Goal: Find contact information: Find contact information

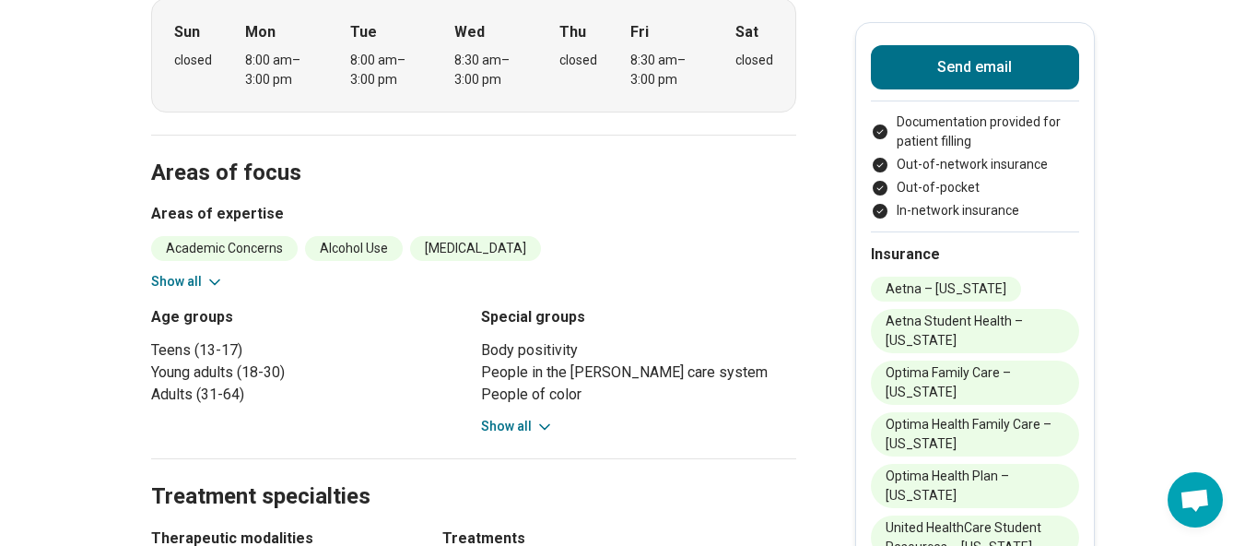
scroll to position [613, 0]
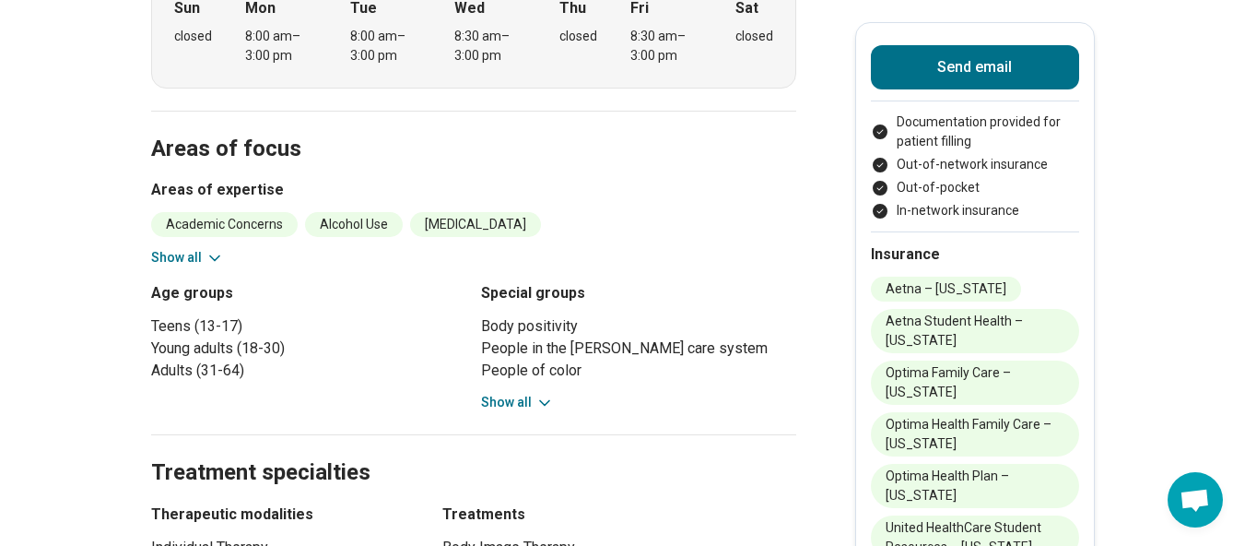
click at [216, 250] on icon at bounding box center [215, 258] width 18 height 18
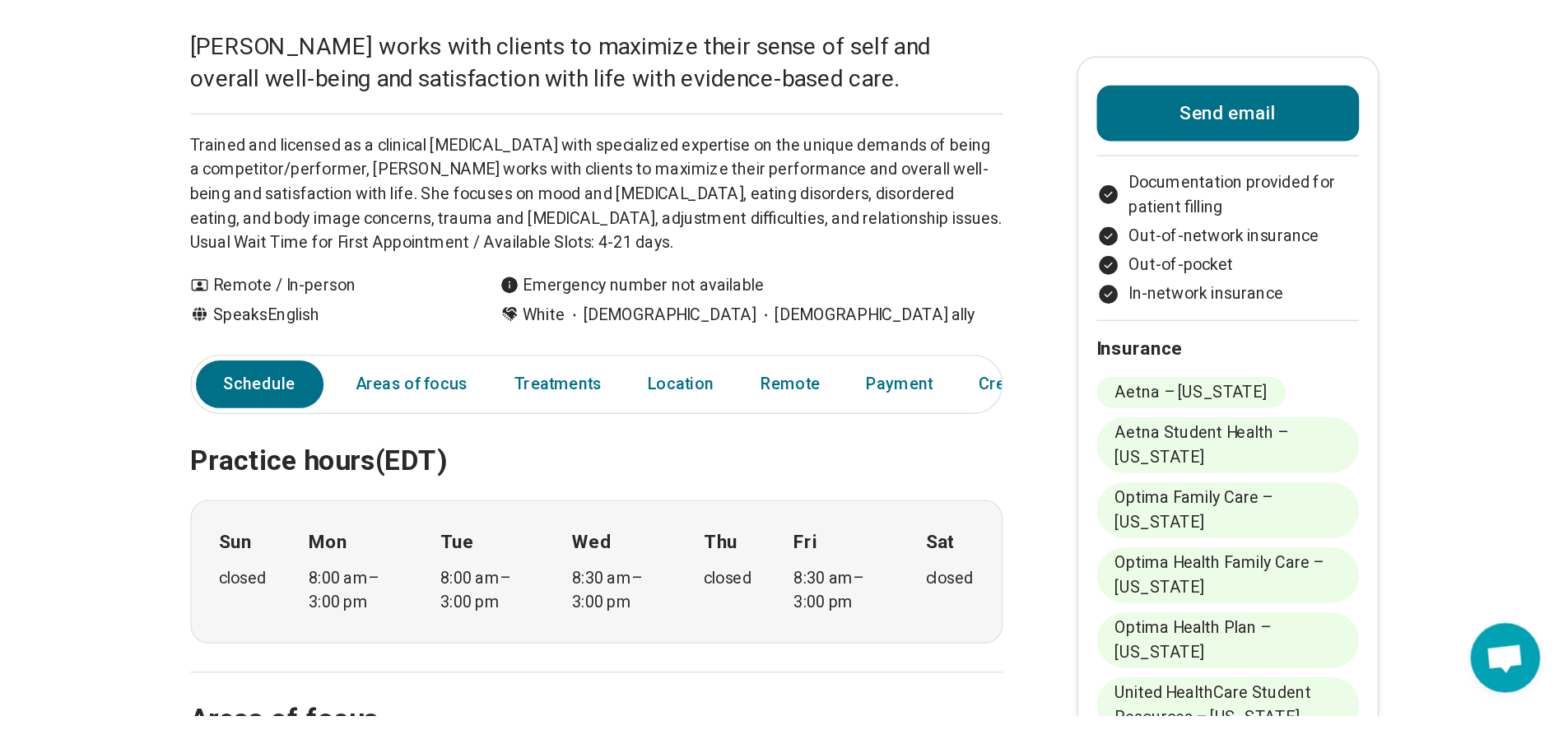
scroll to position [0, 0]
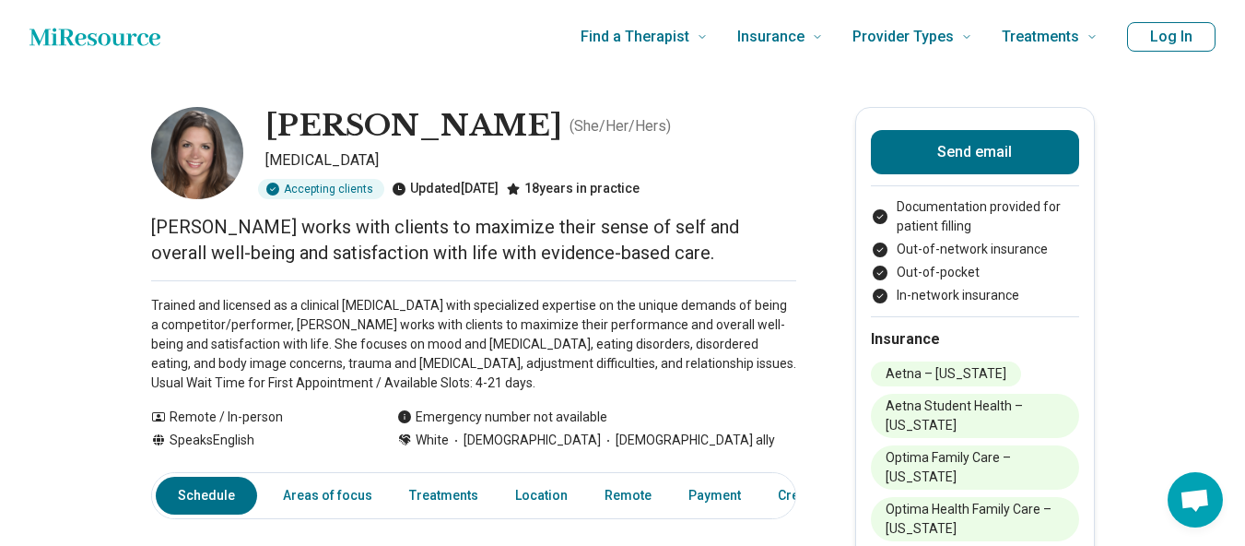
click at [196, 142] on img at bounding box center [197, 153] width 92 height 92
click at [301, 126] on h1 "[PERSON_NAME]" at bounding box center [413, 126] width 297 height 39
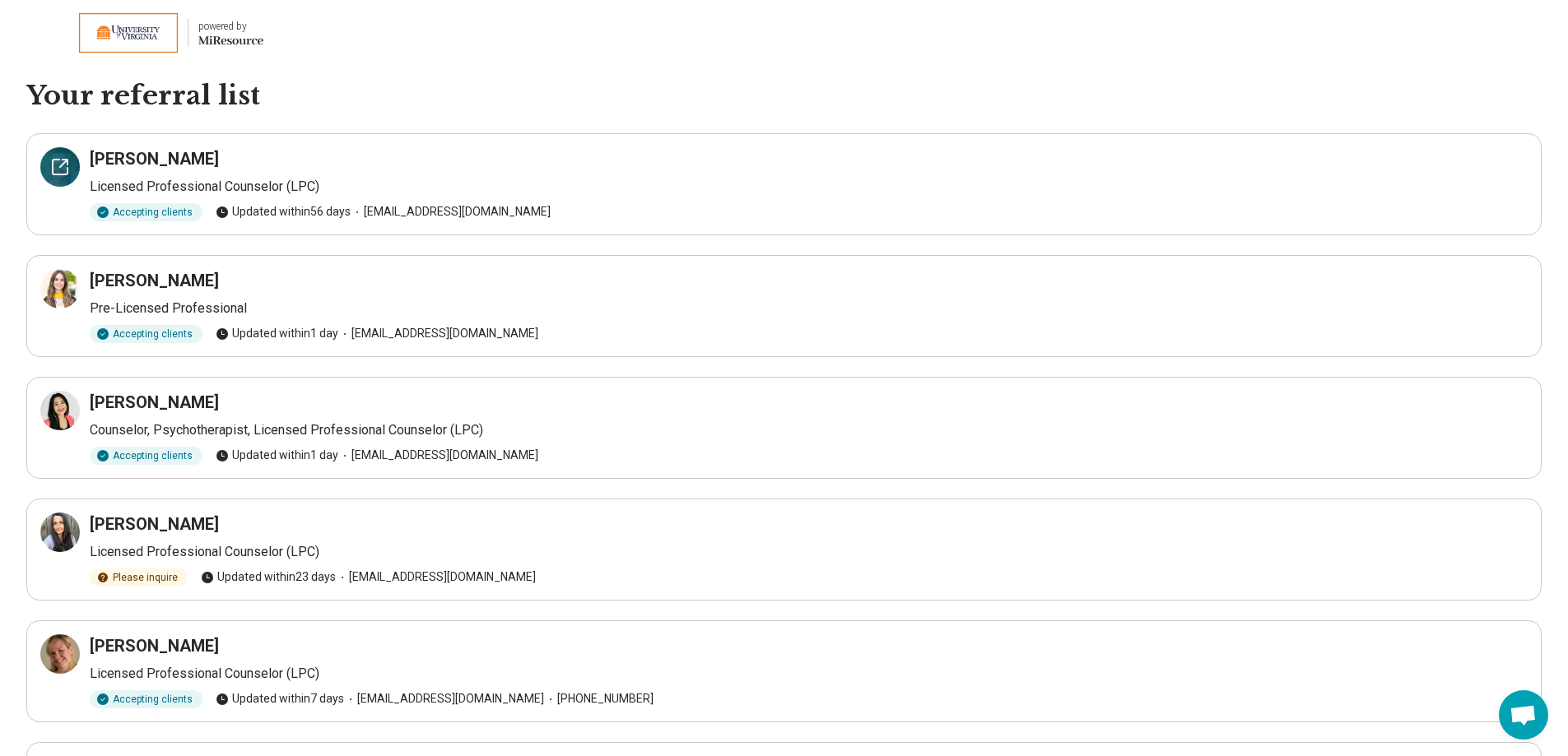
click at [61, 165] on icon at bounding box center [63, 163] width 7 height 7
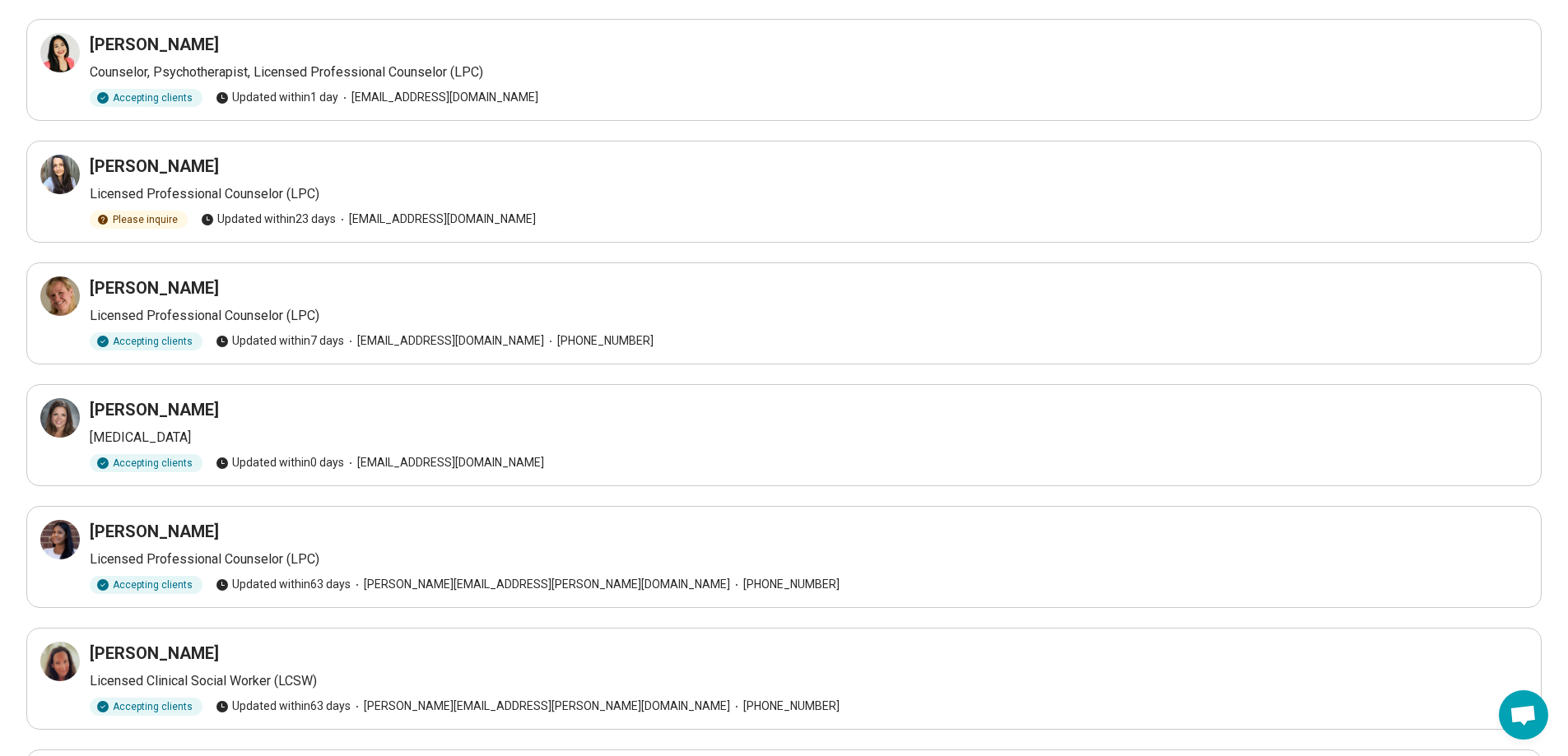
scroll to position [411, 0]
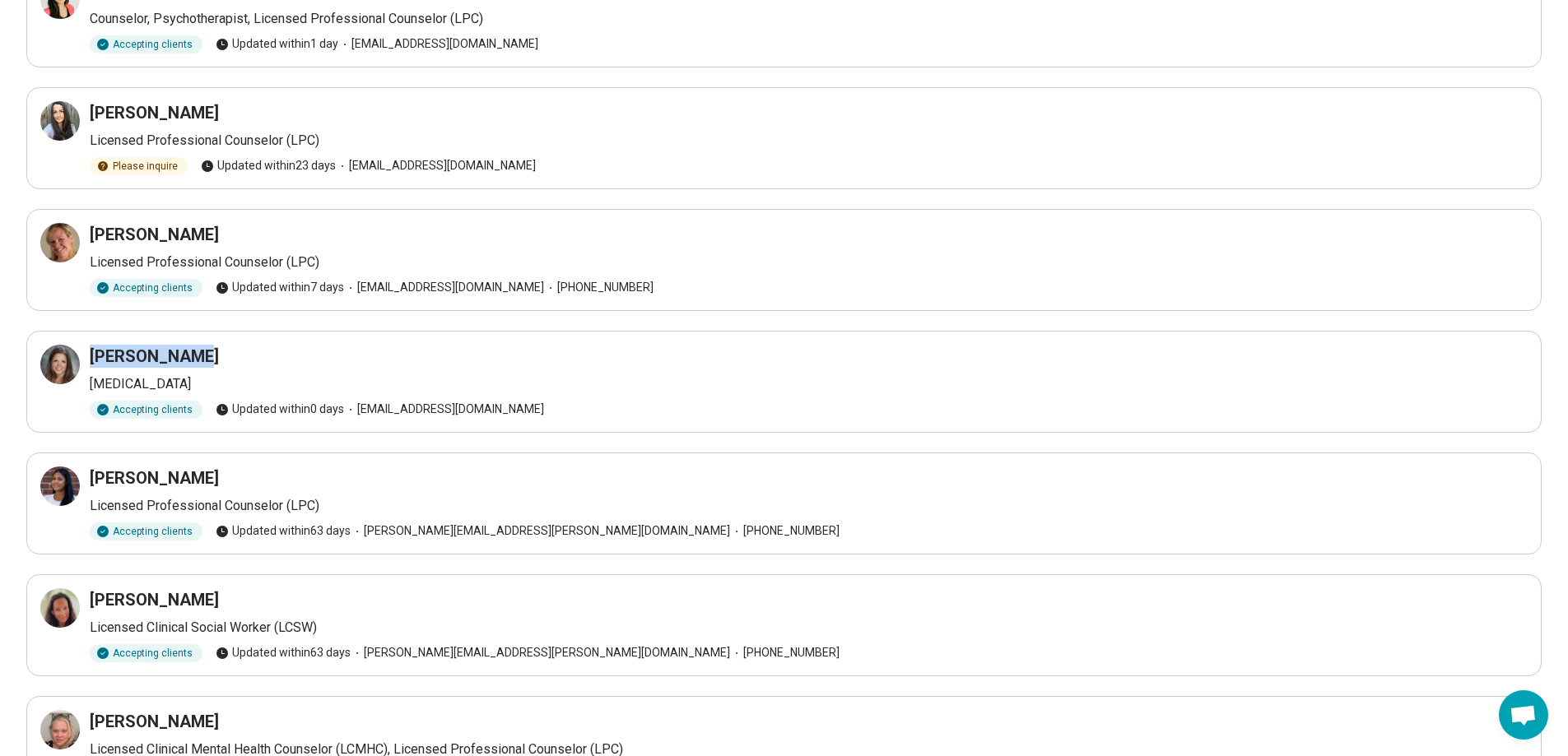
drag, startPoint x: 197, startPoint y: 352, endPoint x: 93, endPoint y: 353, distance: 104.0
click at [93, 353] on div "[PERSON_NAME]" at bounding box center [808, 356] width 1438 height 23
copy h3 "[PERSON_NAME]"
click at [65, 362] on icon at bounding box center [60, 364] width 20 height 20
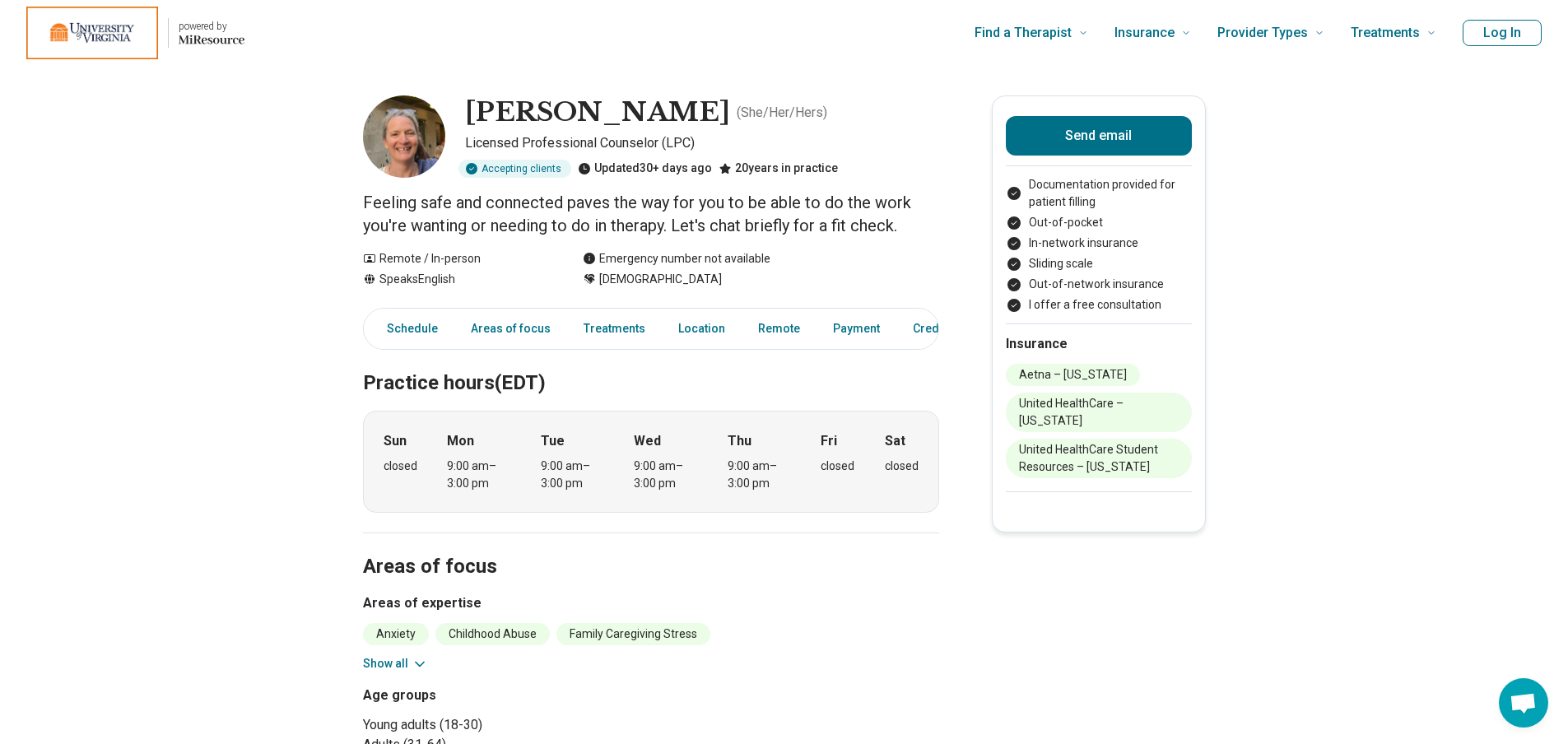
click at [420, 664] on icon at bounding box center [420, 665] width 16 height 16
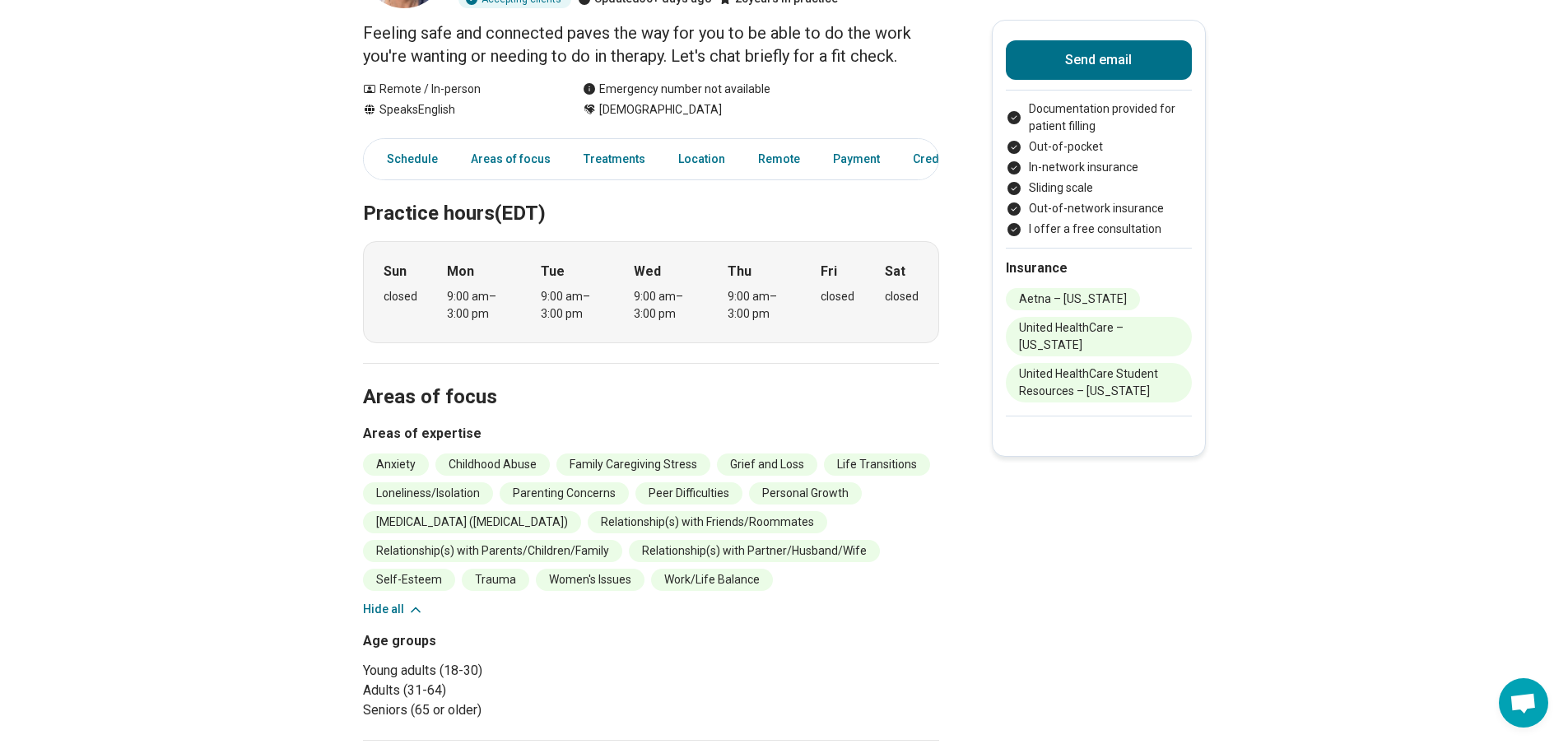
scroll to position [247, 0]
